Goal: Task Accomplishment & Management: Complete application form

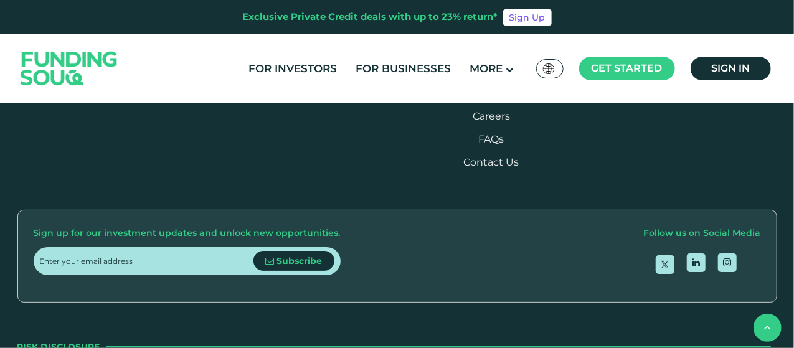
scroll to position [560, 0]
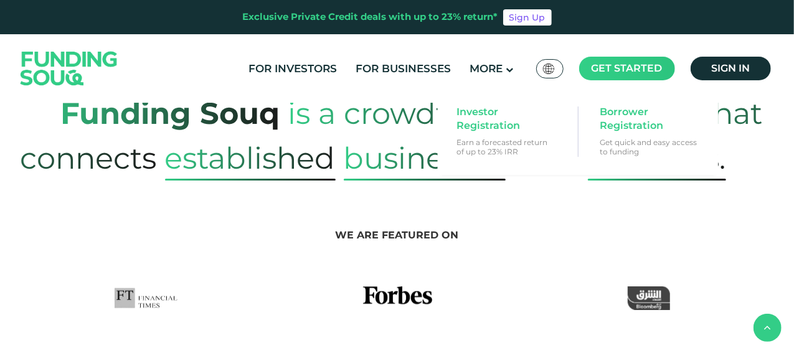
click at [637, 70] on span "Get started" at bounding box center [626, 68] width 71 height 12
click at [504, 118] on span "Investor Registration" at bounding box center [504, 118] width 96 height 27
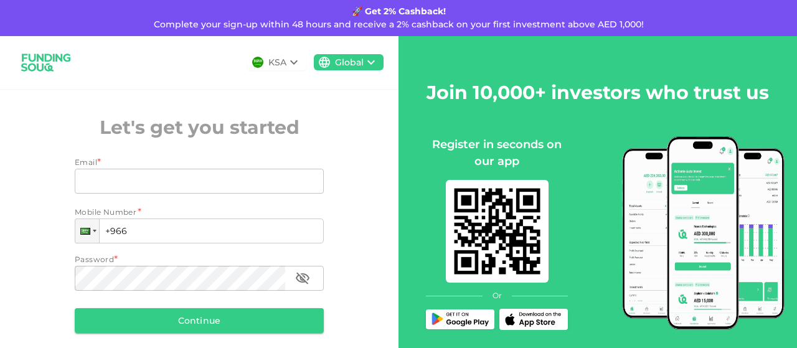
click at [286, 64] on icon at bounding box center [293, 62] width 15 height 15
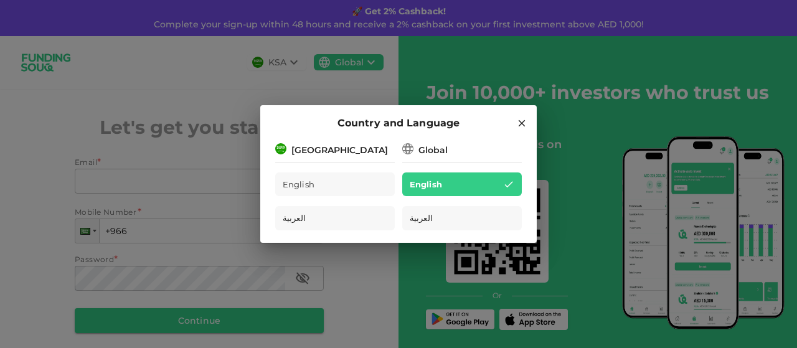
click at [522, 121] on icon at bounding box center [521, 123] width 11 height 11
